Goal: Information Seeking & Learning: Learn about a topic

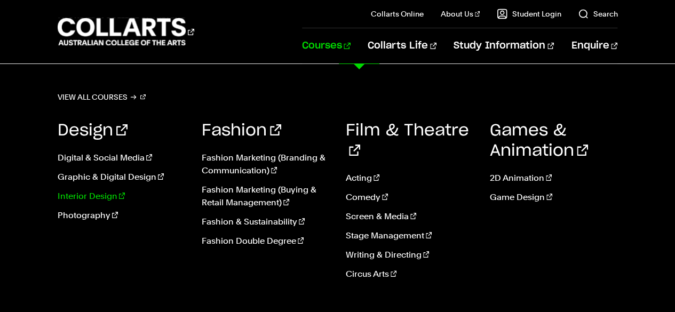
click at [107, 194] on link "Interior Design" at bounding box center [122, 196] width 128 height 13
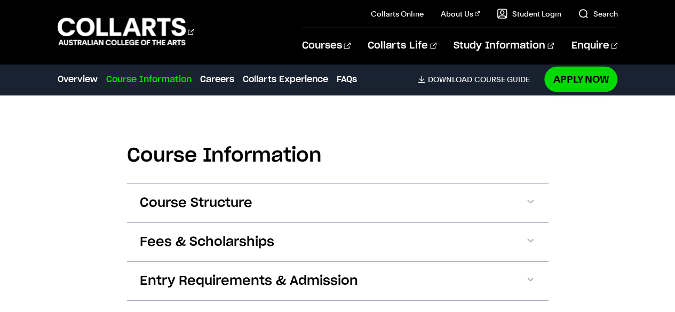
scroll to position [1241, 0]
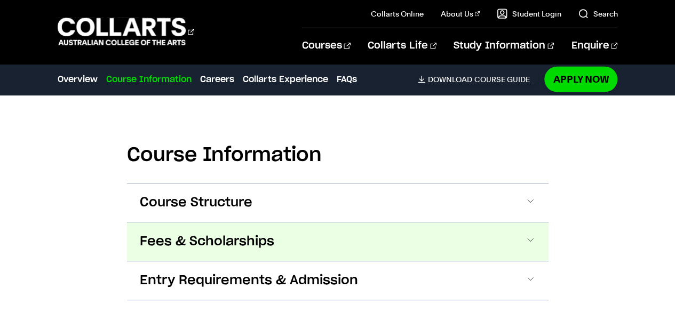
click at [153, 233] on span "Fees & Scholarships" at bounding box center [207, 241] width 134 height 17
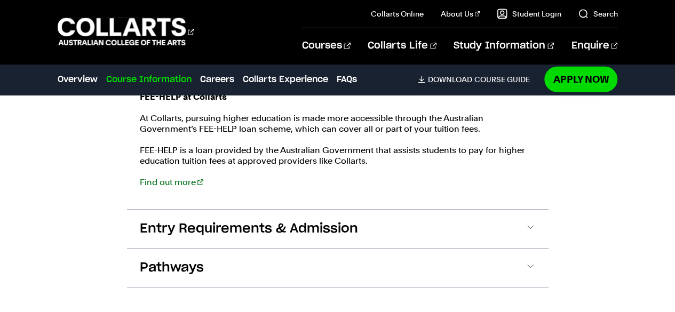
scroll to position [1536, 0]
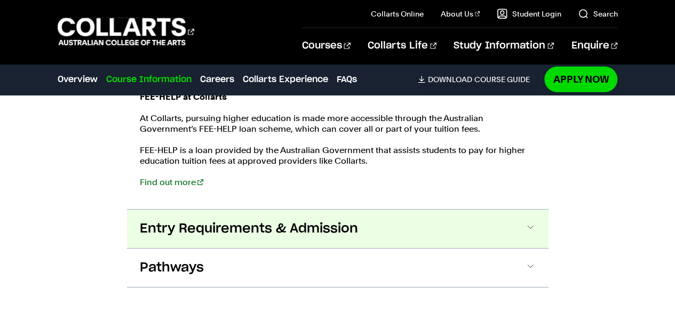
click at [355, 220] on span "Entry Requirements & Admission" at bounding box center [249, 228] width 218 height 17
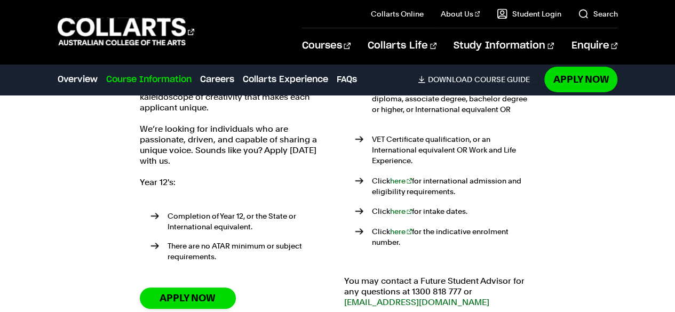
scroll to position [1758, 0]
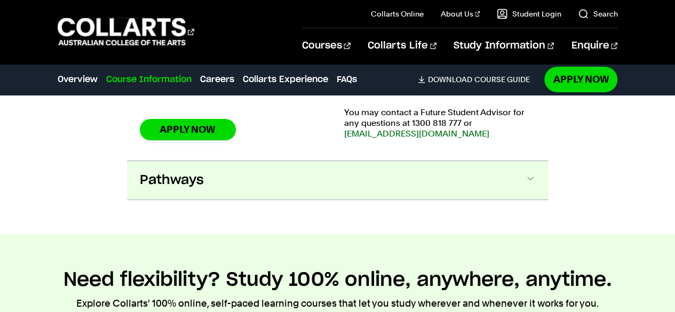
click at [188, 164] on button "Pathways" at bounding box center [337, 180] width 421 height 38
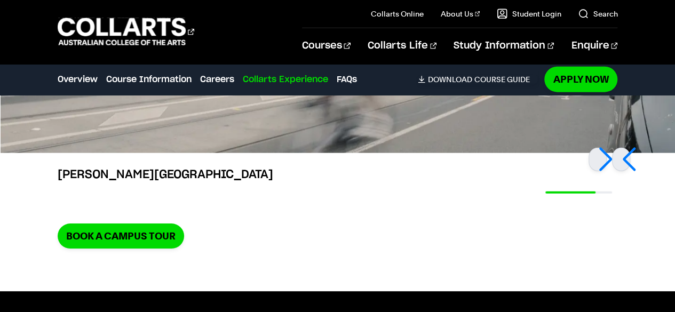
scroll to position [3352, 0]
